Goal: Transaction & Acquisition: Purchase product/service

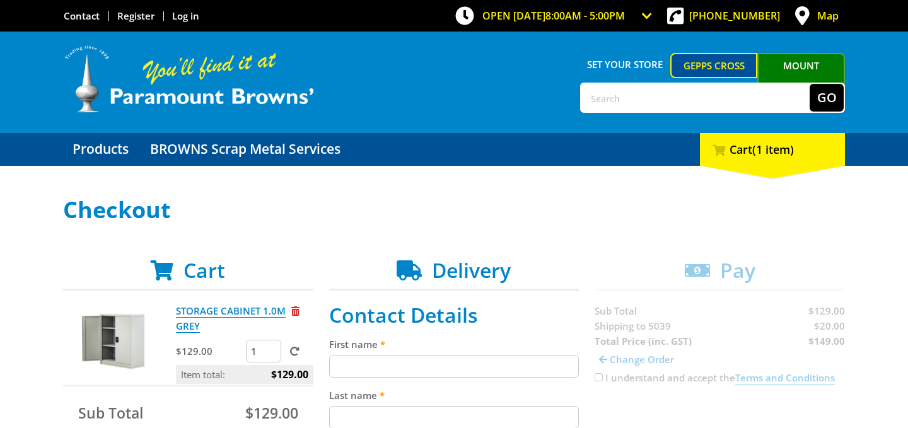
click at [340, 365] on input "First name" at bounding box center [454, 366] width 250 height 23
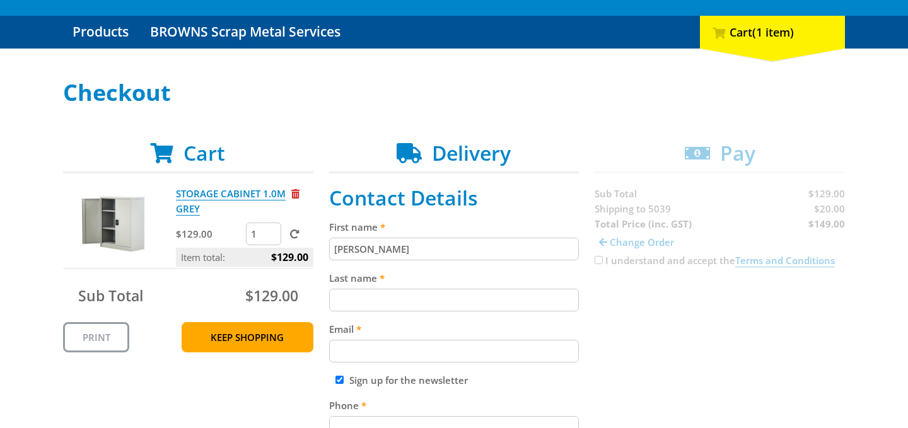
scroll to position [124, 0]
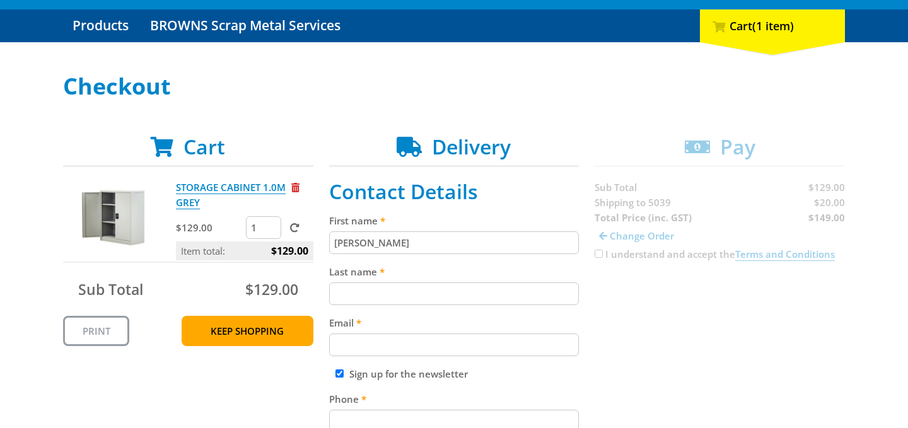
type input "[PERSON_NAME]"
click at [333, 292] on input "Last name" at bounding box center [454, 293] width 250 height 23
click at [340, 294] on input "[PERSON_NAME]" at bounding box center [454, 293] width 250 height 23
type input "[PERSON_NAME]"
click at [345, 342] on input "Email" at bounding box center [454, 344] width 250 height 23
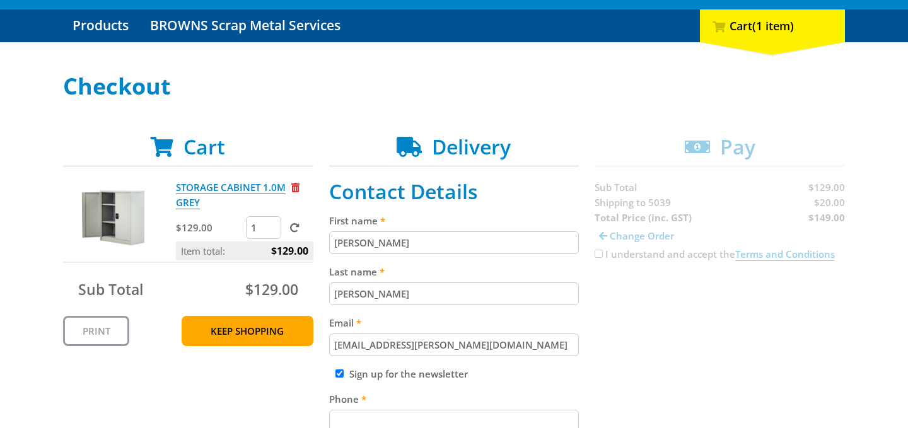
type input "[EMAIL_ADDRESS][PERSON_NAME][DOMAIN_NAME]"
click at [342, 376] on input "Sign up for the newsletter" at bounding box center [339, 373] width 8 height 8
checkbox input "false"
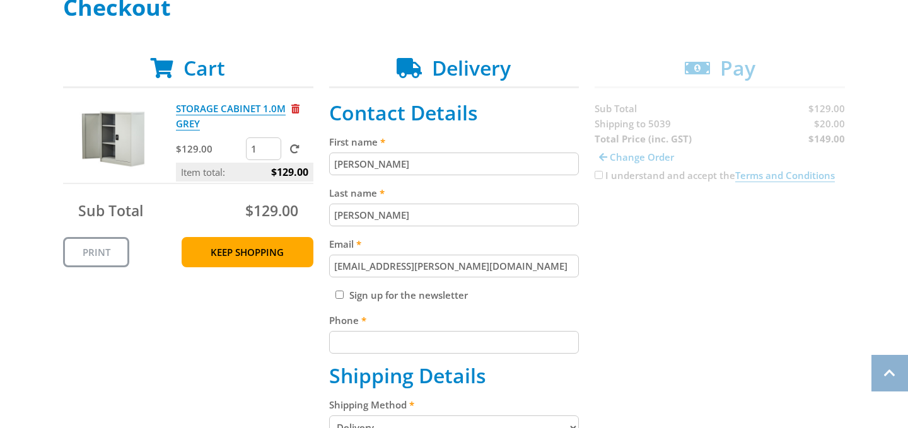
scroll to position [214, 0]
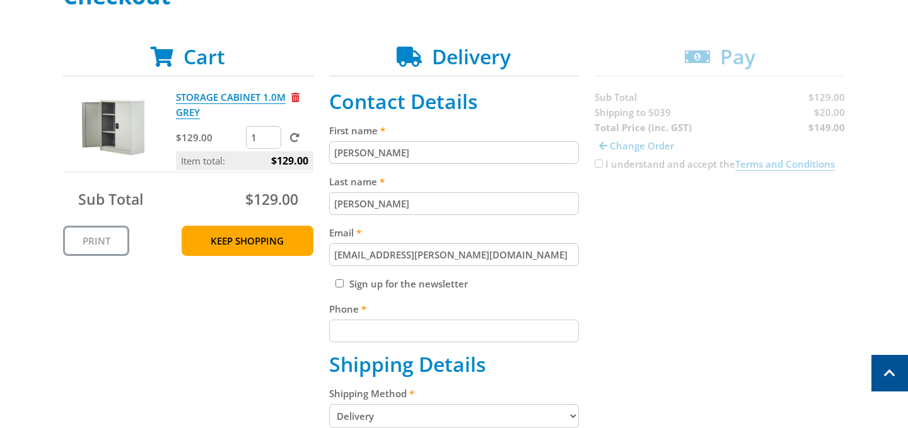
click at [336, 329] on input "Phone" at bounding box center [454, 331] width 250 height 23
click at [357, 333] on input "0474990201" at bounding box center [454, 331] width 250 height 23
click at [374, 333] on input "0474 990201" at bounding box center [454, 331] width 250 height 23
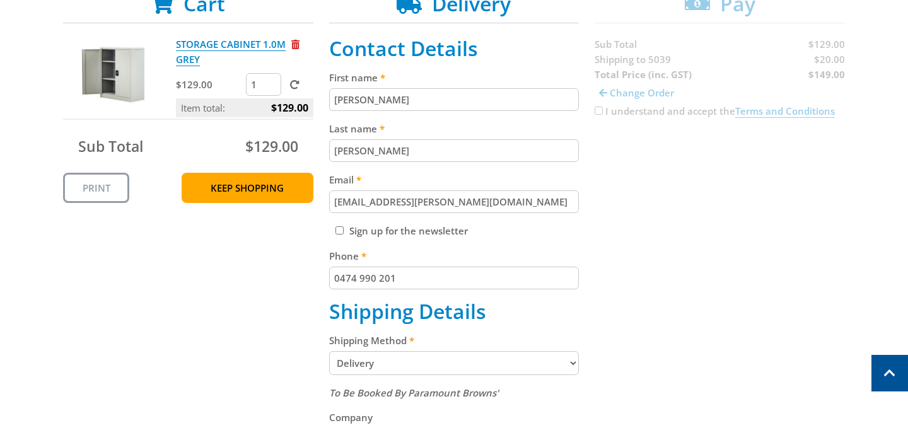
scroll to position [274, 0]
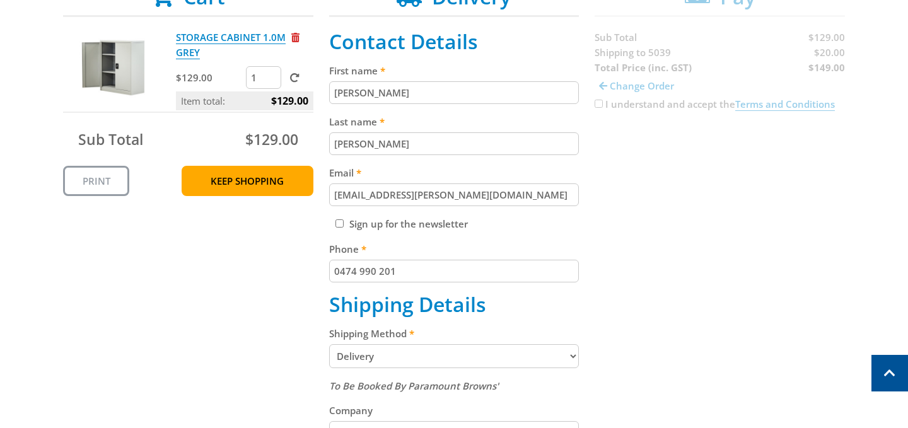
type input "0474 990 201"
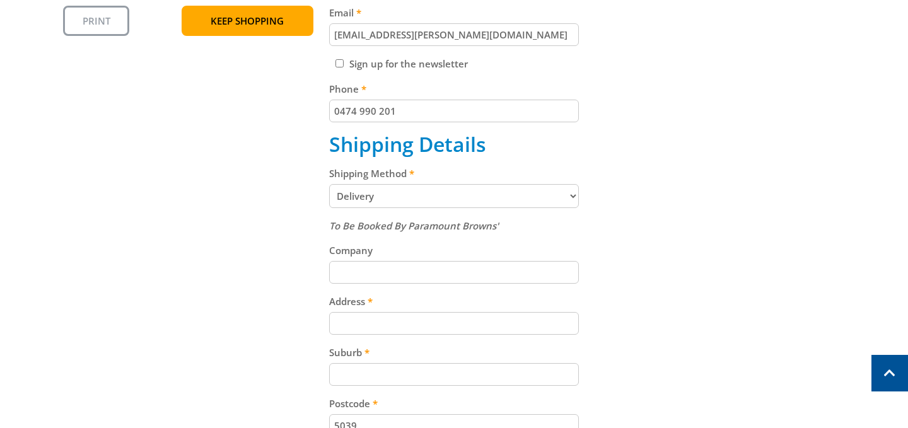
scroll to position [431, 0]
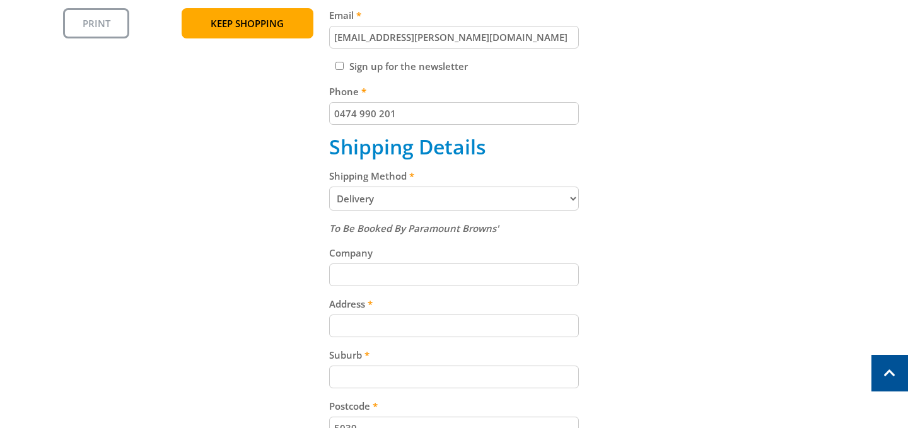
click at [336, 326] on input "Address" at bounding box center [454, 326] width 250 height 23
type input "[STREET_ADDRESS][PERSON_NAME]"
click at [344, 380] on input "Suburb" at bounding box center [454, 377] width 250 height 23
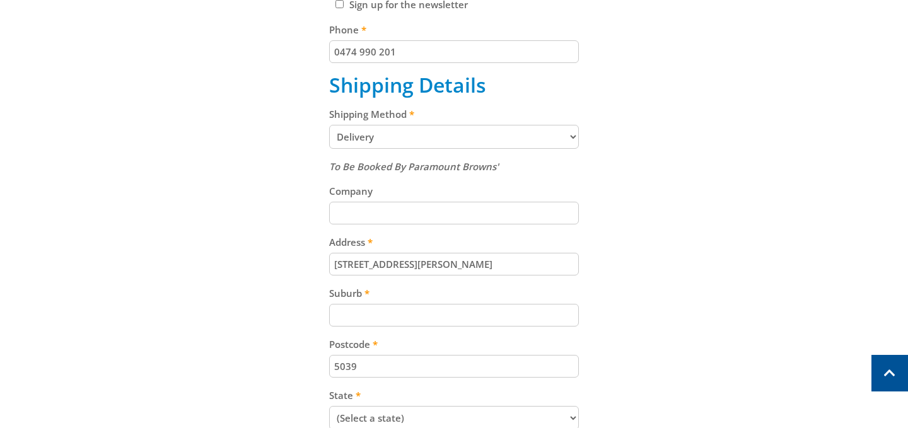
scroll to position [500, 0]
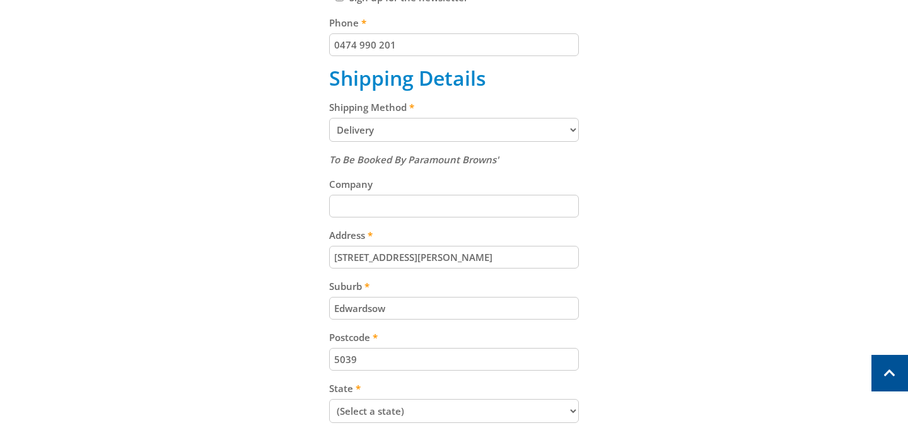
click at [373, 314] on input "Edwardsow" at bounding box center [454, 308] width 250 height 23
click at [390, 313] on input "Edwardstow" at bounding box center [454, 308] width 250 height 23
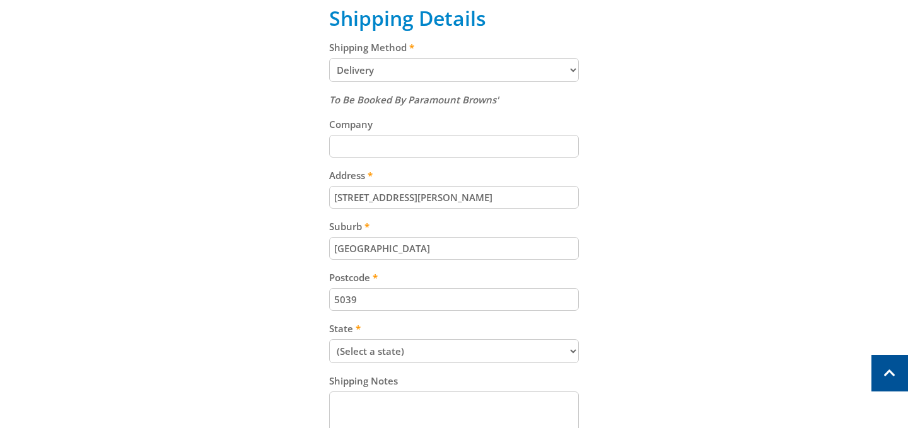
scroll to position [577, 0]
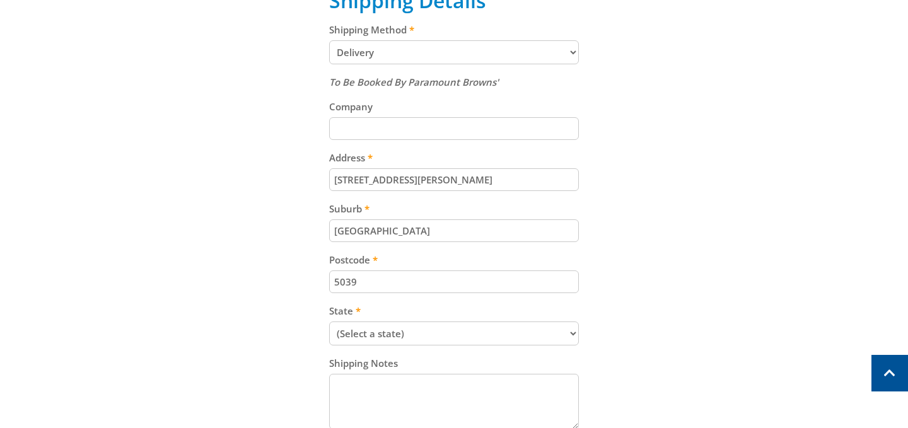
type input "[GEOGRAPHIC_DATA]"
click at [329, 321] on select "(Select a state) [GEOGRAPHIC_DATA] [GEOGRAPHIC_DATA] [GEOGRAPHIC_DATA] [GEOGRAP…" at bounding box center [454, 333] width 250 height 24
select select "SA"
click option "[GEOGRAPHIC_DATA]" at bounding box center [0, 0] width 0 height 0
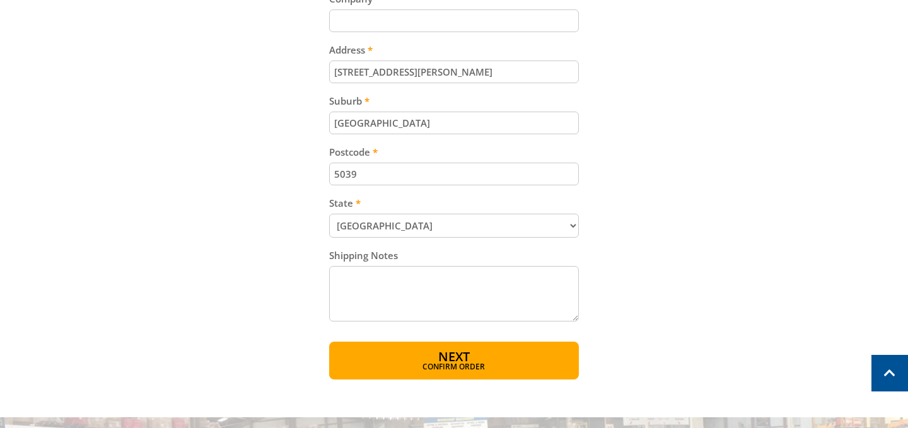
scroll to position [688, 0]
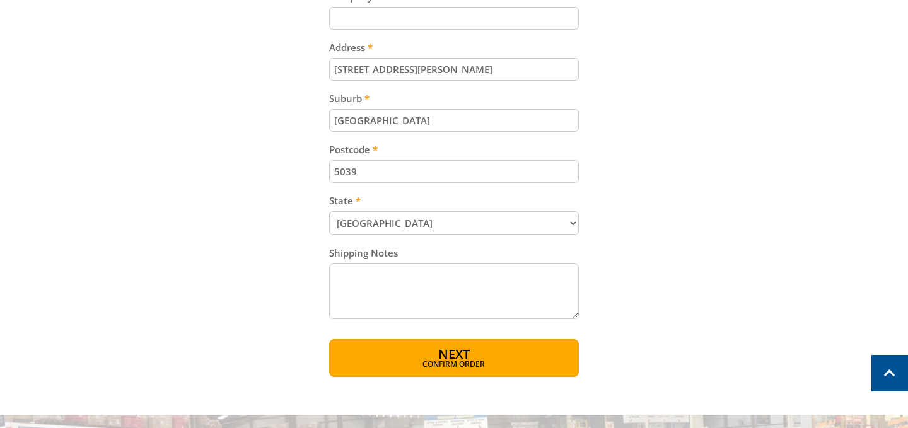
click at [340, 278] on textarea "Shipping Notes" at bounding box center [454, 291] width 250 height 55
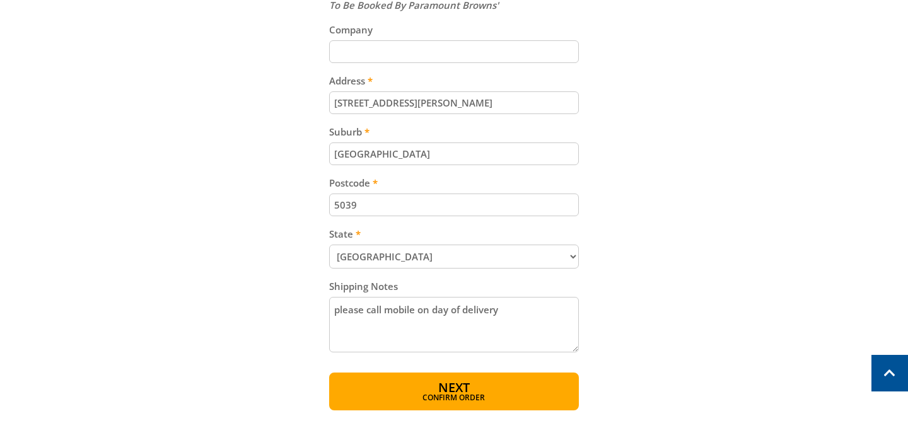
scroll to position [661, 0]
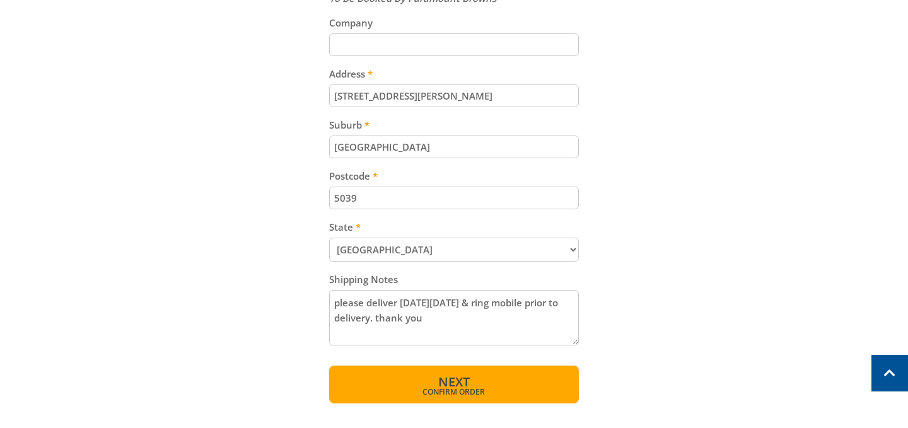
type textarea "please deliver [DATE][DATE] & ring mobile prior to delivery. thank you"
click at [451, 384] on span "Next" at bounding box center [454, 381] width 32 height 17
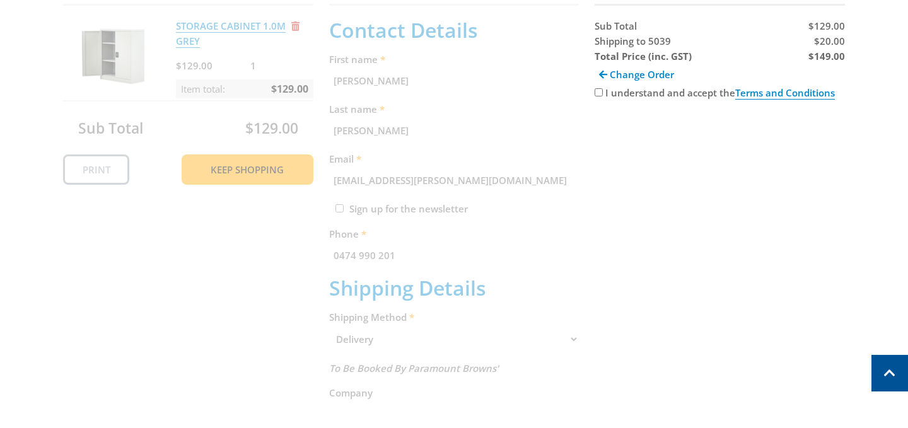
scroll to position [258, 0]
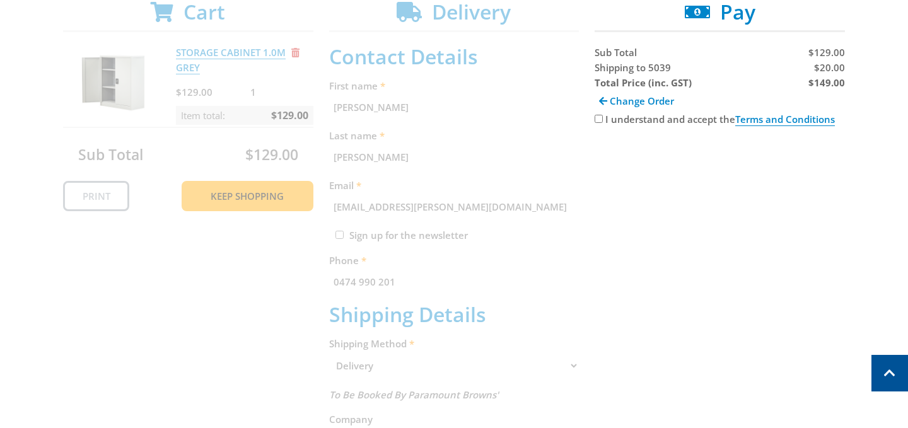
click at [598, 119] on input "I understand and accept the Terms and Conditions" at bounding box center [598, 119] width 8 height 8
checkbox input "true"
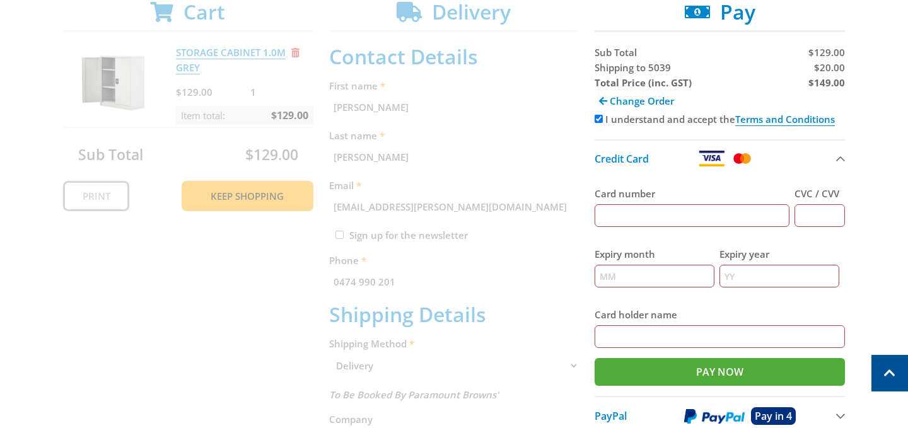
click at [744, 160] on img at bounding box center [742, 159] width 22 height 16
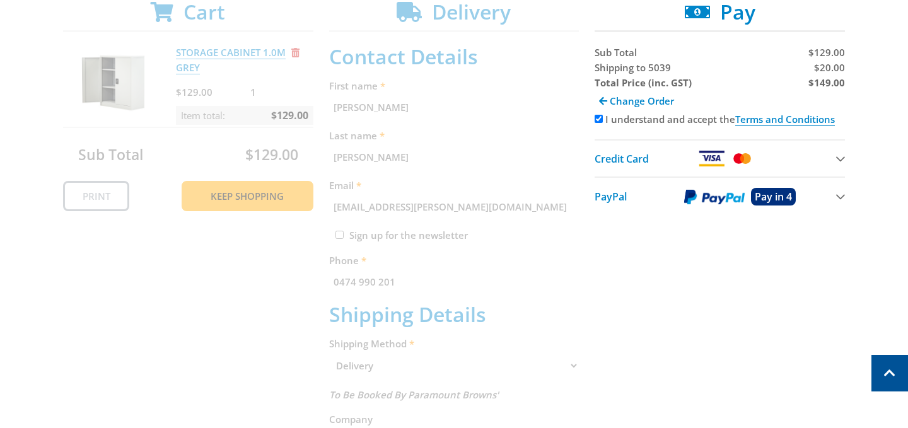
click at [745, 160] on img at bounding box center [742, 159] width 22 height 16
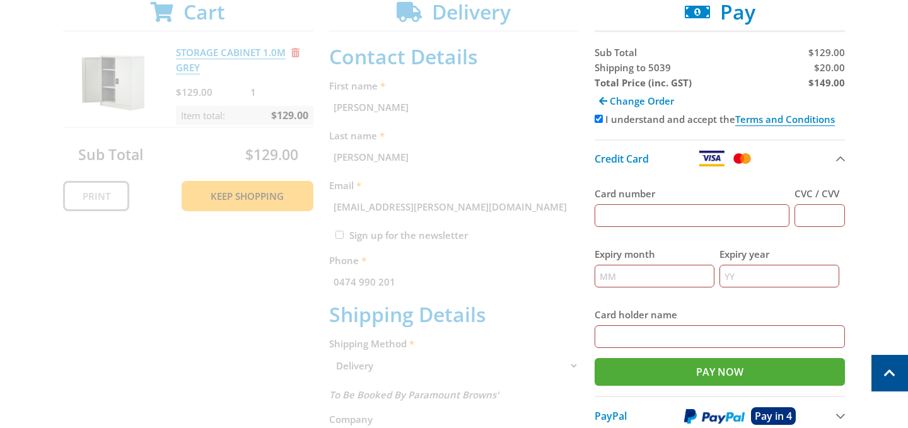
click at [610, 218] on input "Card number" at bounding box center [691, 215] width 195 height 23
click at [622, 217] on input "51884008" at bounding box center [691, 215] width 195 height 23
click at [647, 217] on input "5188 4008" at bounding box center [691, 215] width 195 height 23
type input "[CREDIT_CARD_NUMBER]"
click at [803, 213] on input "CVC / CVV" at bounding box center [819, 215] width 50 height 23
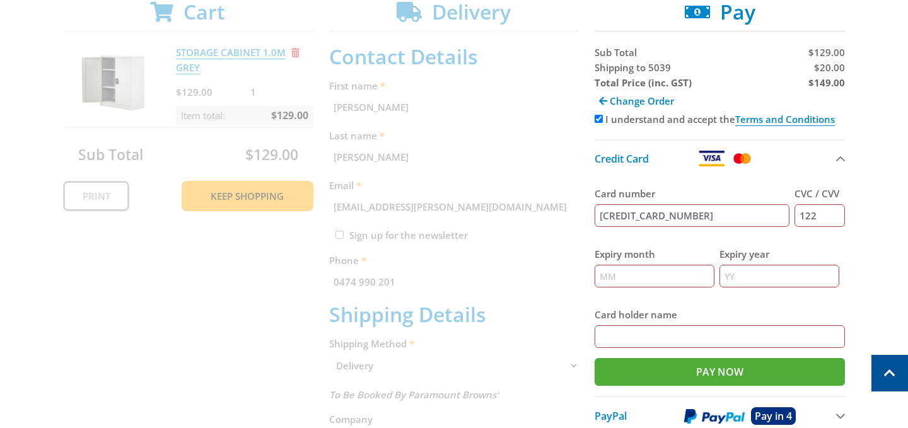
type input "122"
click at [620, 279] on input "Expiry month" at bounding box center [654, 276] width 120 height 23
click at [628, 275] on input "08/28" at bounding box center [654, 276] width 120 height 23
type input "08"
click at [739, 274] on input "Expiry year" at bounding box center [779, 276] width 120 height 23
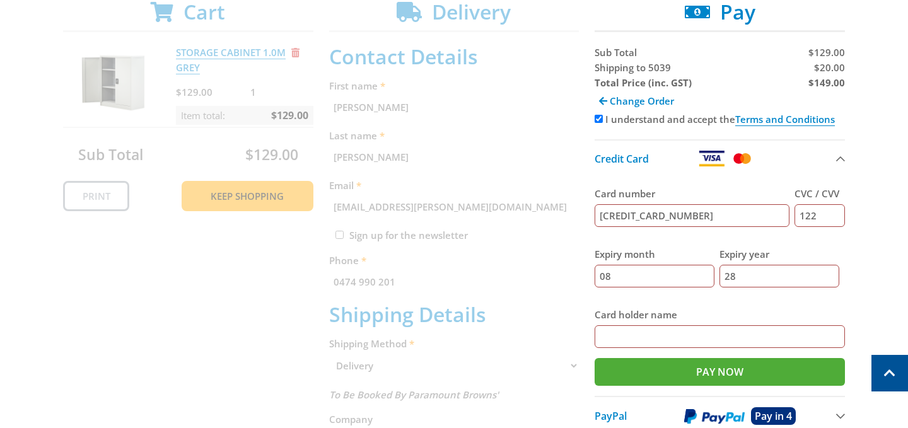
type input "28"
click at [621, 335] on input "Card holder name" at bounding box center [719, 336] width 250 height 23
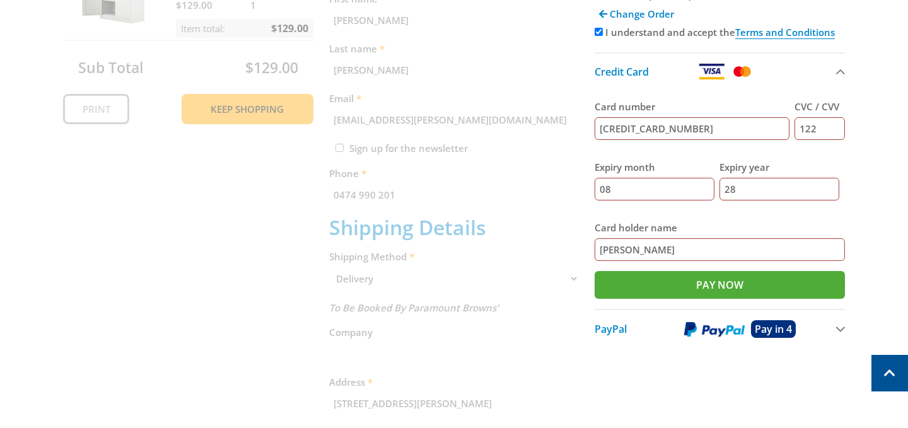
scroll to position [340, 0]
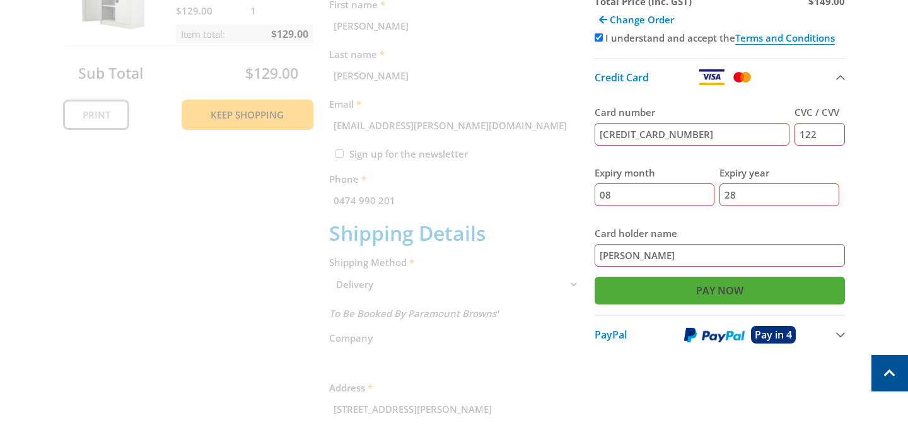
type input "[PERSON_NAME]"
click at [721, 292] on input "Pay Now" at bounding box center [719, 291] width 250 height 28
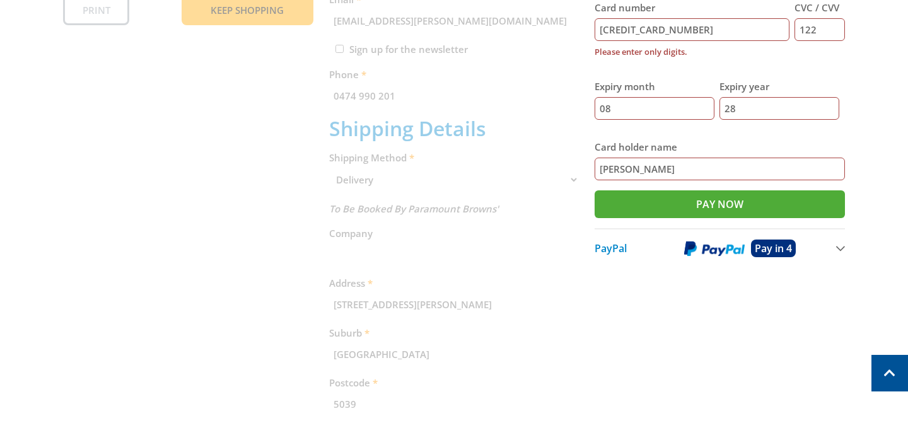
scroll to position [524, 0]
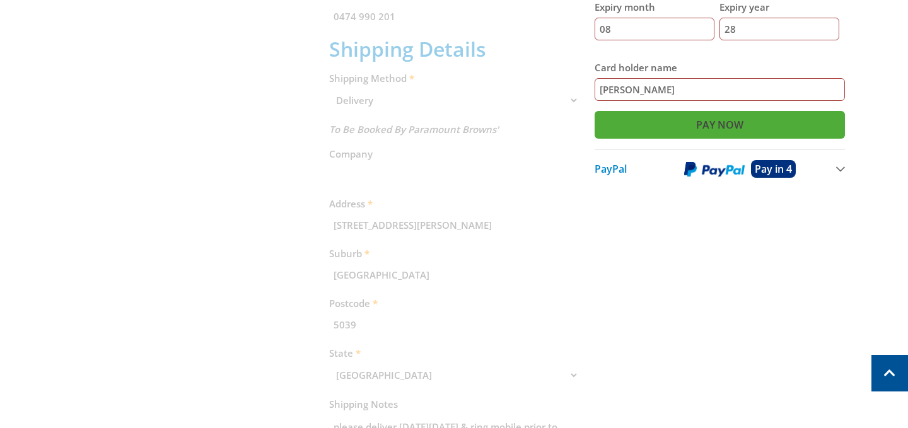
click at [716, 127] on input "Pay Now" at bounding box center [719, 125] width 250 height 28
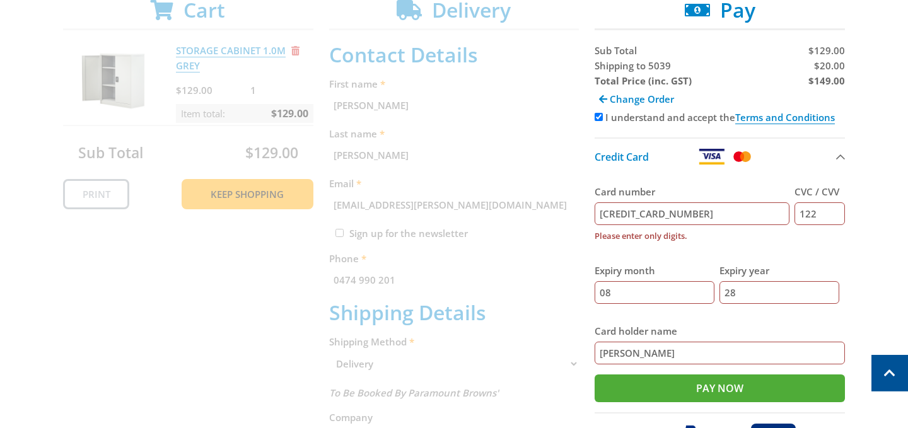
click at [499, 150] on div "Cart STORAGE CABINET 1.0M GREY $129.00 1 Item total: $129.00 Sub Total $129.00 …" at bounding box center [454, 394] width 782 height 792
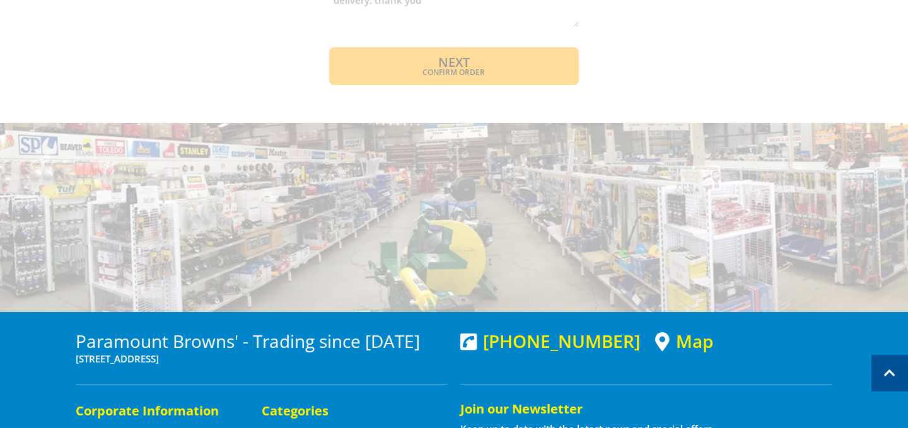
scroll to position [978, 0]
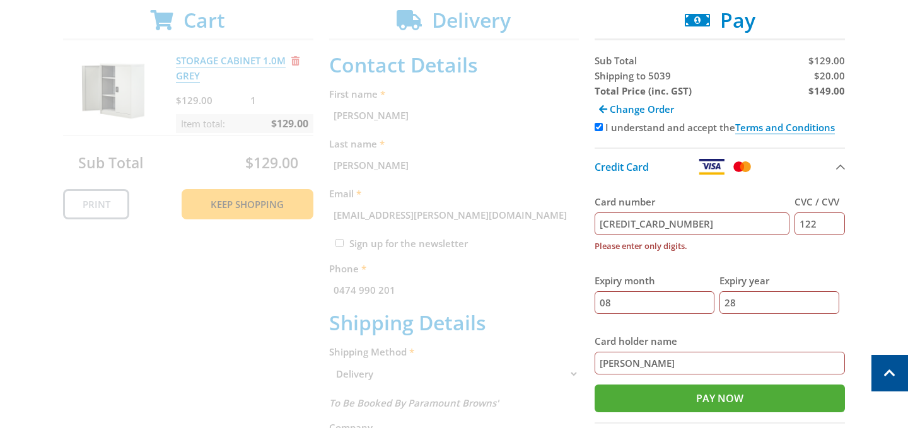
scroll to position [168, 0]
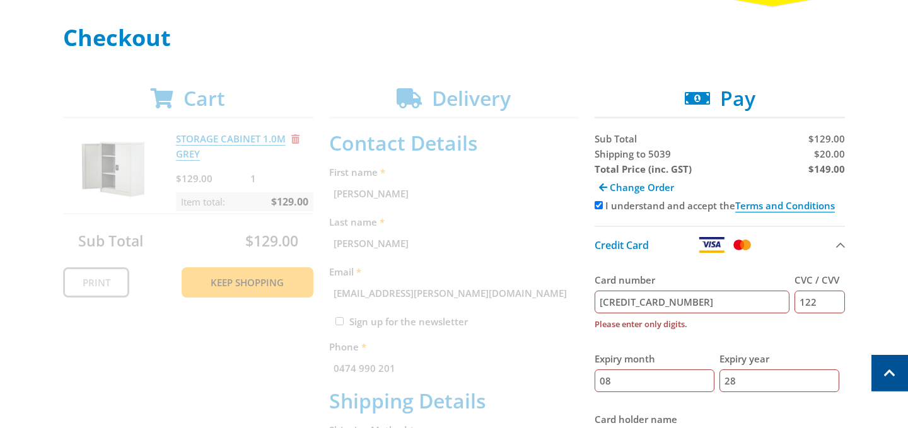
scroll to position [173, 0]
click at [625, 301] on input "[CREDIT_CARD_NUMBER]" at bounding box center [691, 301] width 195 height 23
click at [645, 299] on input "[CREDIT_CARD_NUMBER]" at bounding box center [691, 301] width 195 height 23
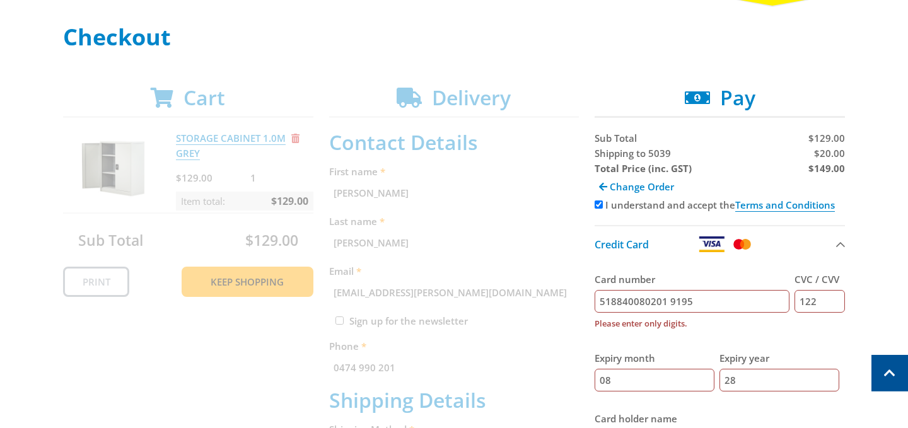
click at [669, 298] on input "518840080201 9195" at bounding box center [691, 301] width 195 height 23
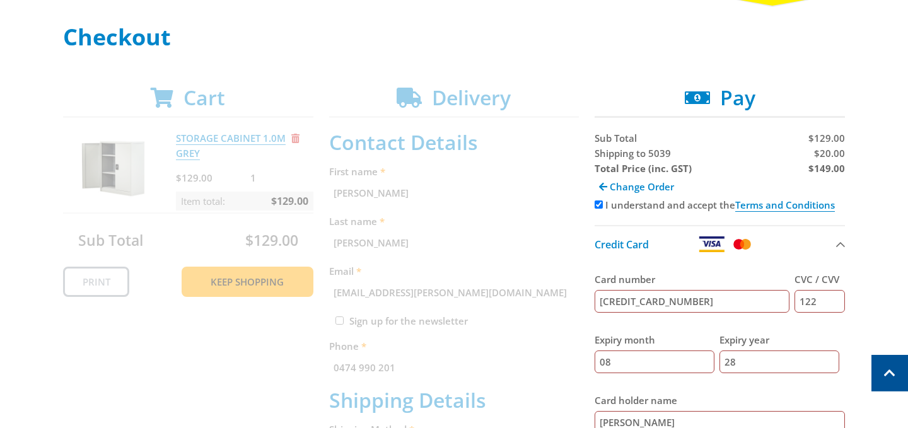
type input "[CREDIT_CARD_NUMBER]"
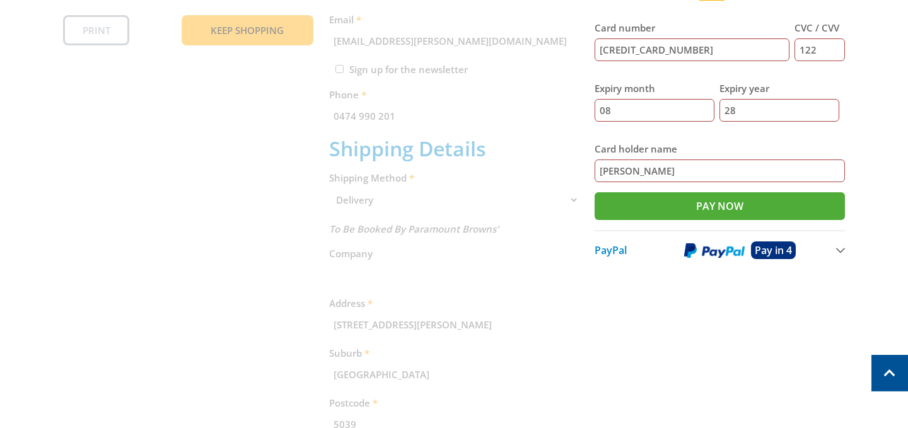
scroll to position [434, 0]
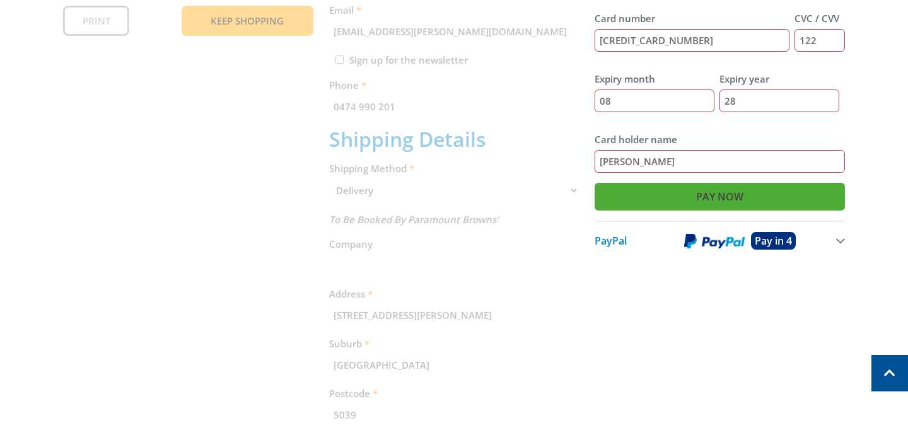
click at [716, 197] on input "Pay Now" at bounding box center [719, 197] width 250 height 28
type input "Paying..."
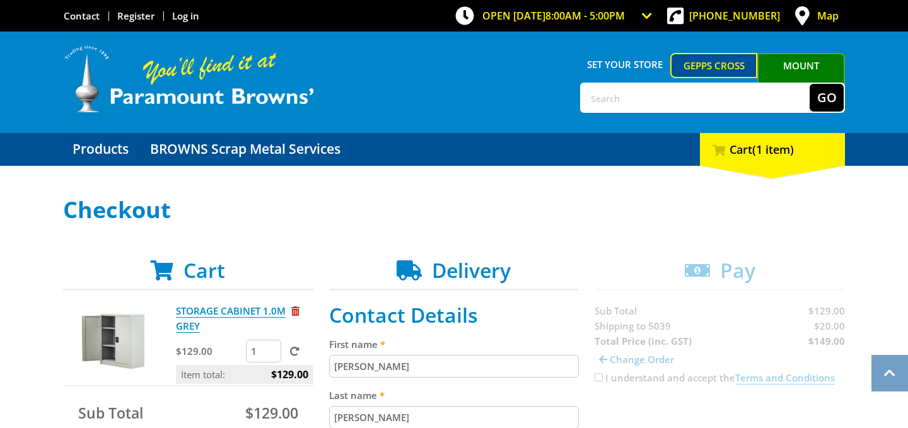
select select "SA"
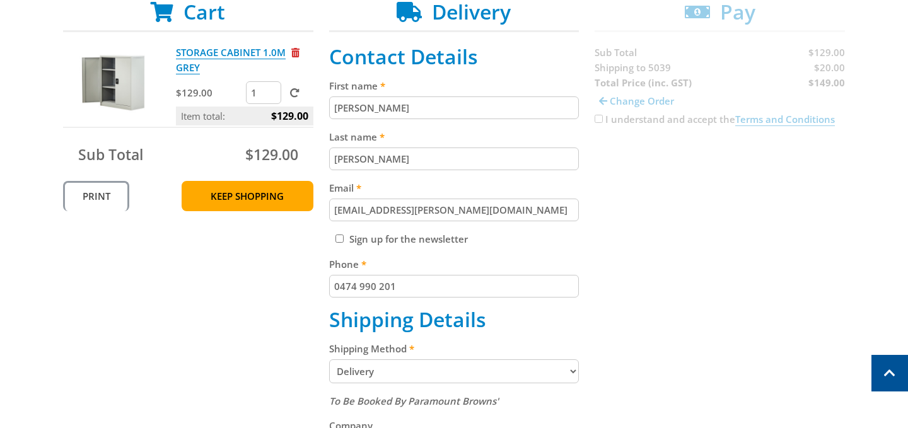
click at [95, 193] on link "Print" at bounding box center [96, 196] width 66 height 30
click at [694, 177] on div "Cart STORAGE CABINET 1.0M GREY $129.00 1 Item total: $129.00 Sub Total $129.00 …" at bounding box center [454, 403] width 782 height 806
click at [705, 64] on div "Cart STORAGE CABINET 1.0M GREY $129.00 1 Item total: $129.00 Sub Total $129.00 …" at bounding box center [454, 403] width 782 height 806
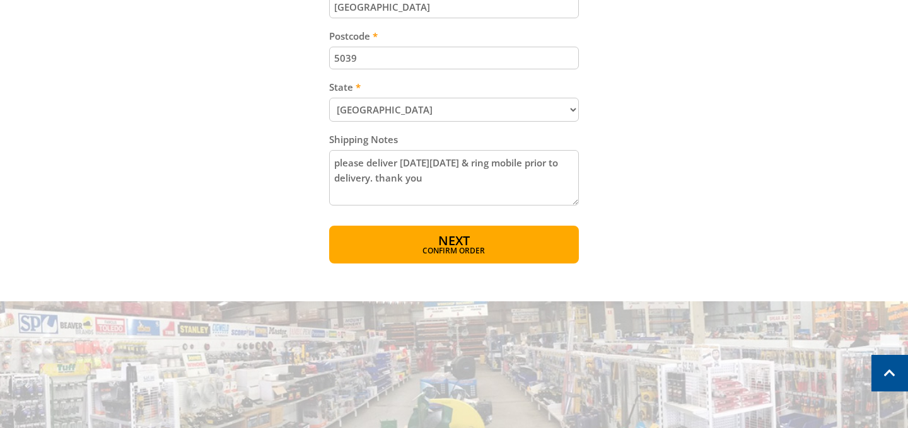
scroll to position [0, 0]
